Goal: Task Accomplishment & Management: Complete application form

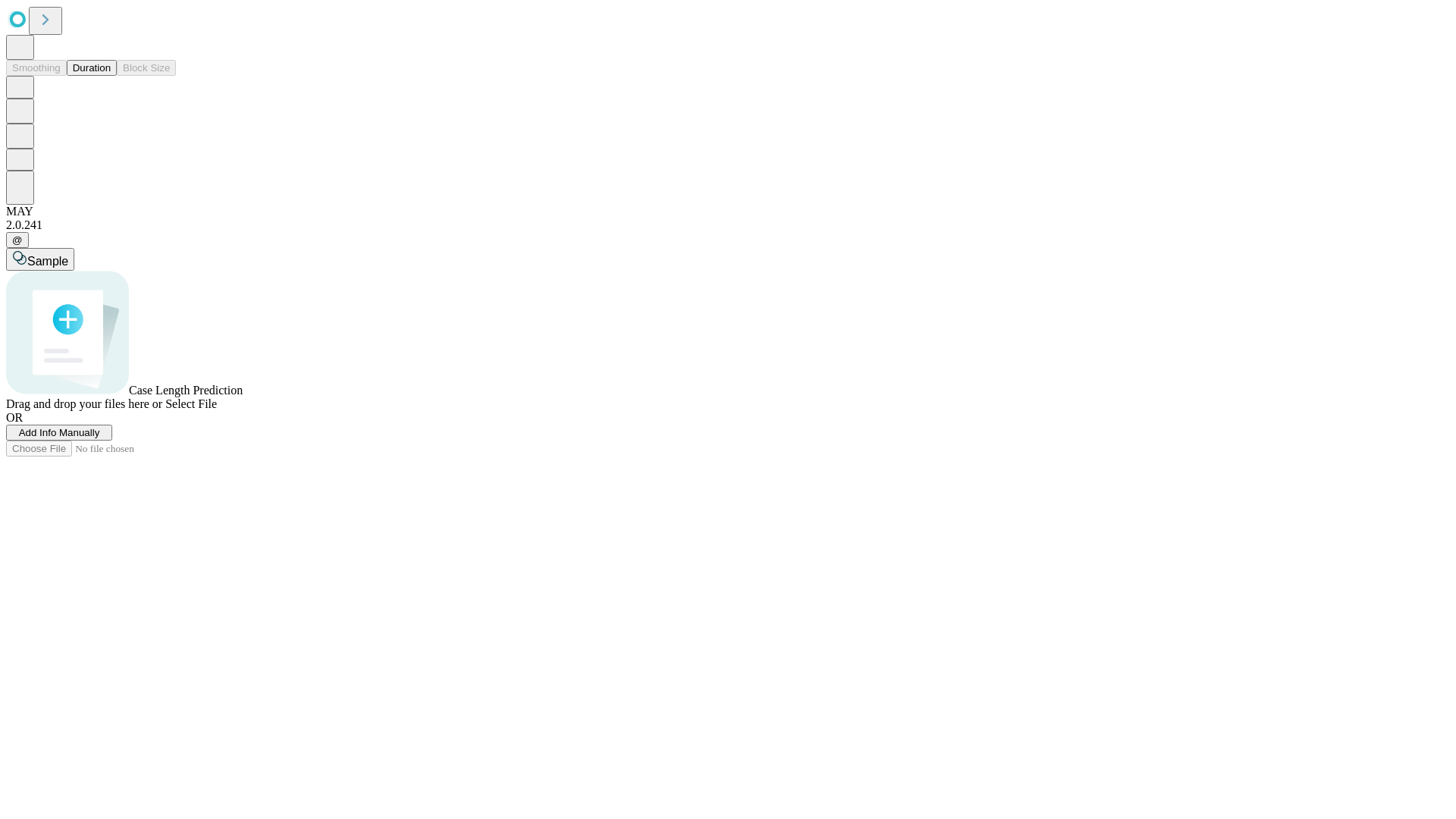
click at [100, 438] on span "Add Info Manually" at bounding box center [59, 433] width 81 height 11
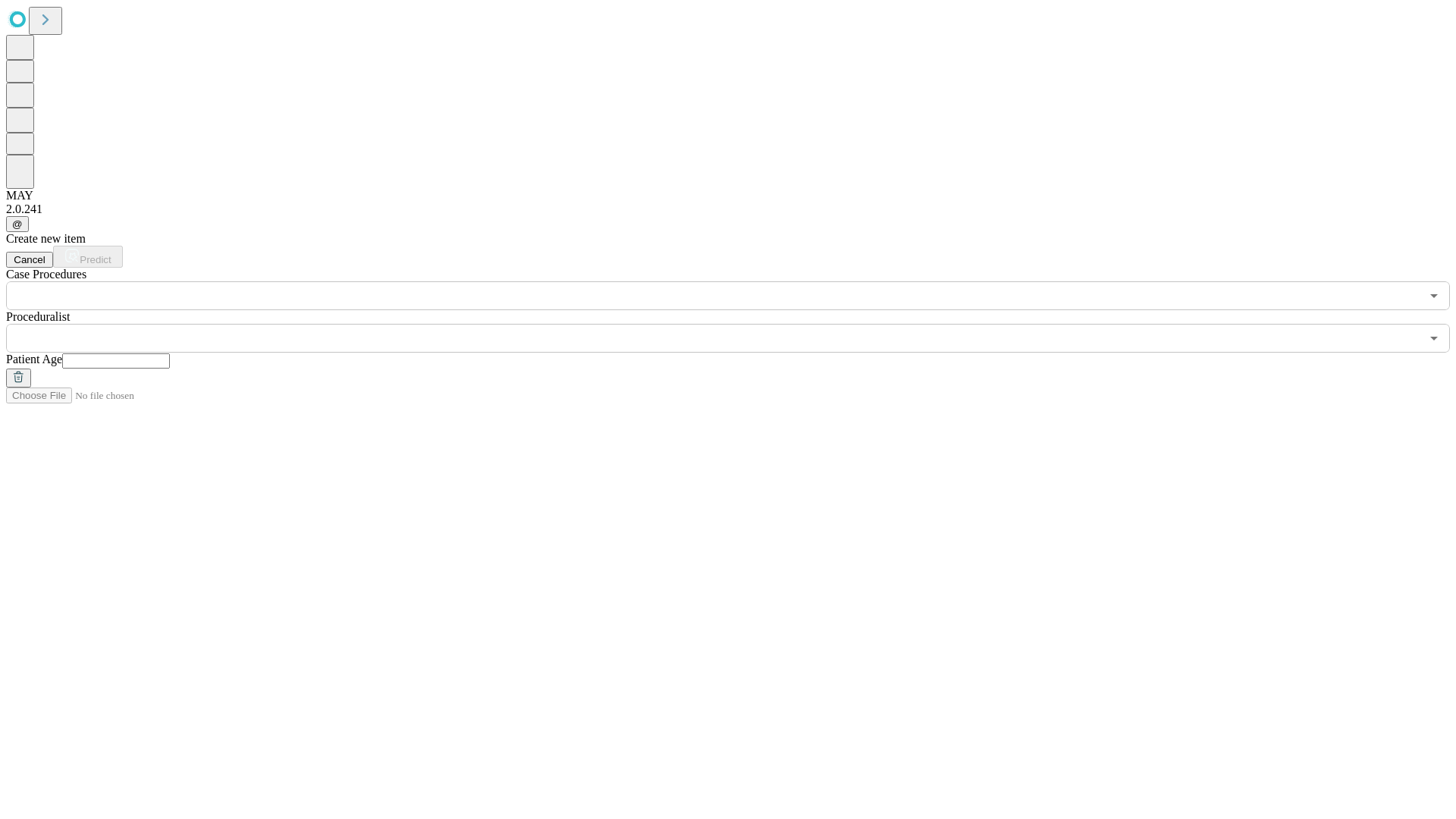
click at [170, 354] on input "text" at bounding box center [116, 361] width 108 height 16
type input "**"
click at [739, 324] on input "text" at bounding box center [712, 338] width 1414 height 29
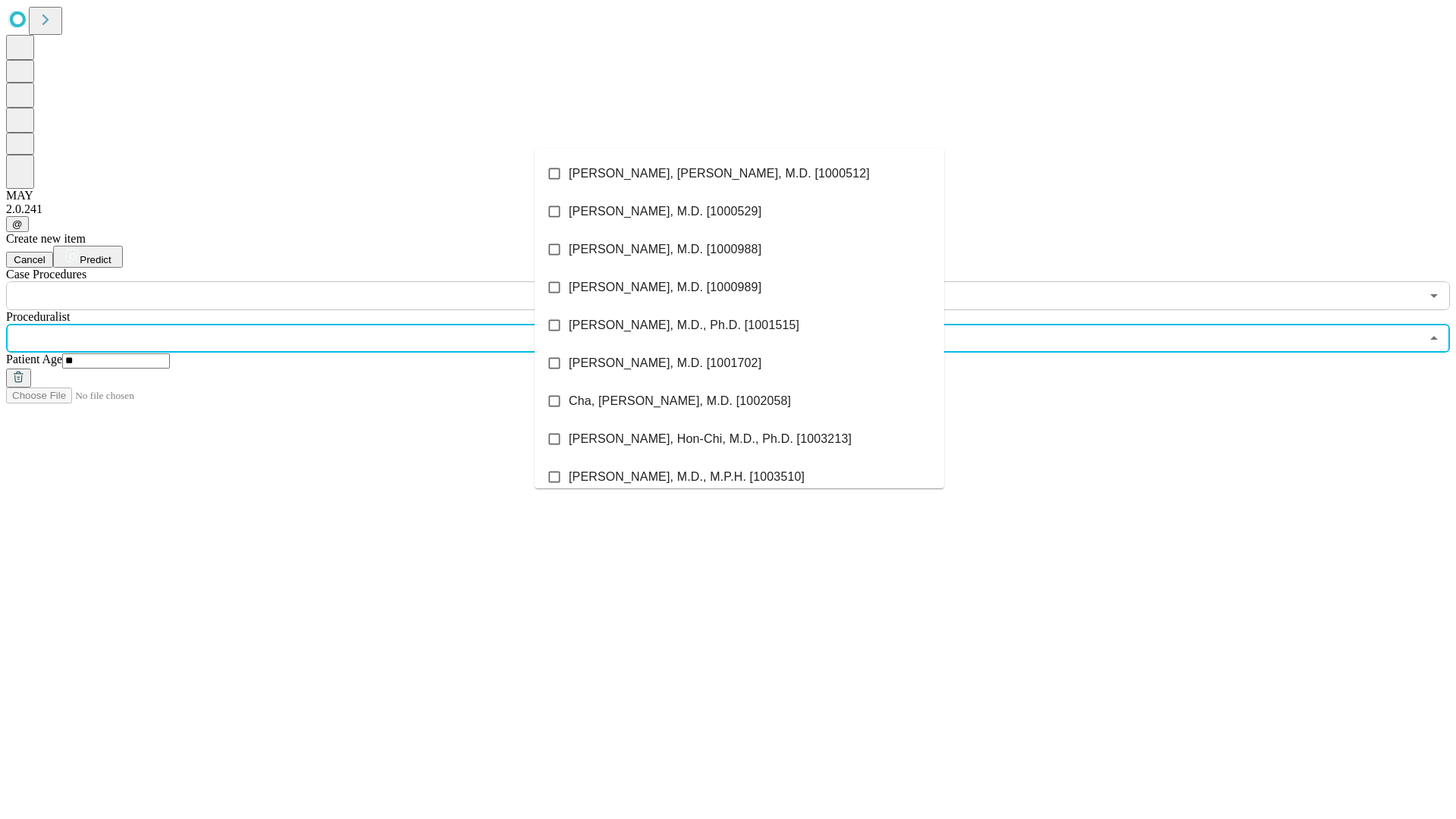
click at [739, 174] on li "[PERSON_NAME], [PERSON_NAME], M.D. [1000512]" at bounding box center [739, 173] width 409 height 38
click at [319, 281] on input "text" at bounding box center [712, 295] width 1414 height 29
